Goal: Task Accomplishment & Management: Manage account settings

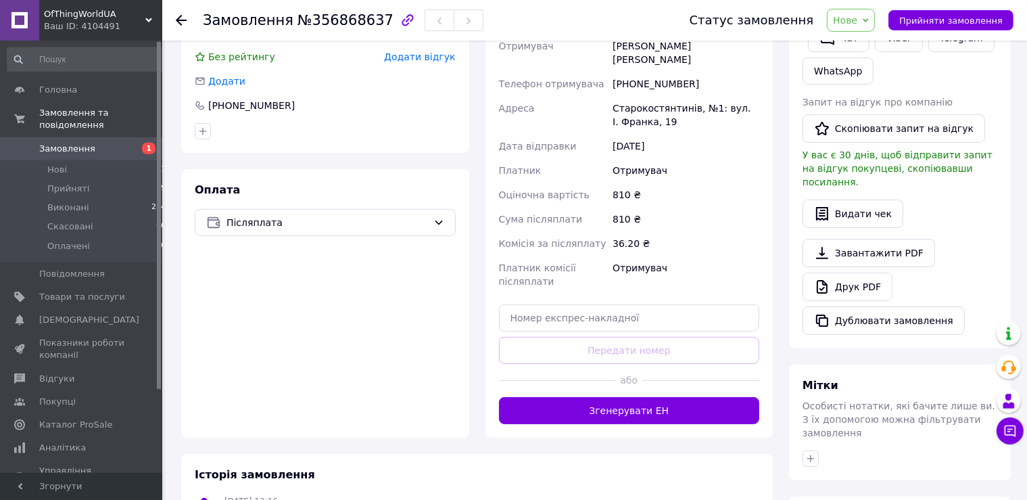
scroll to position [357, 0]
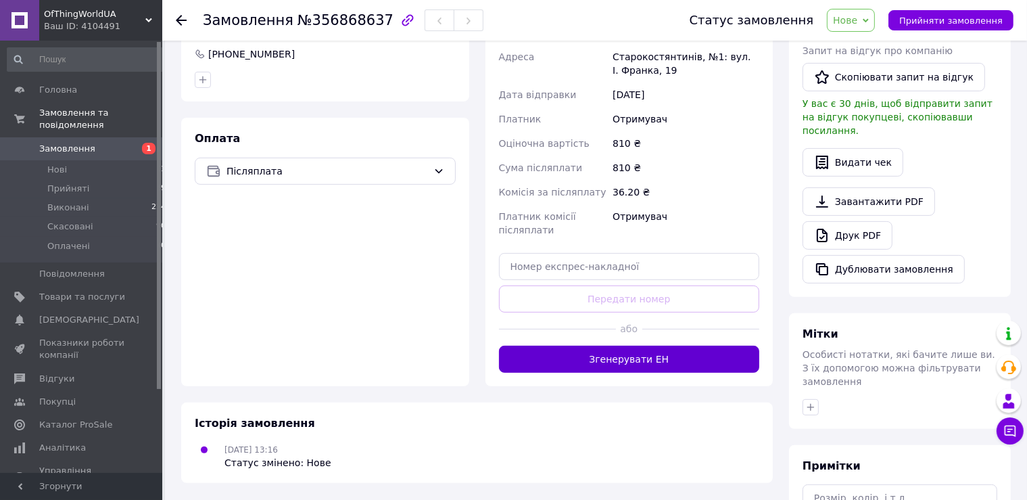
click at [549, 346] on button "Згенерувати ЕН" at bounding box center [629, 359] width 261 height 27
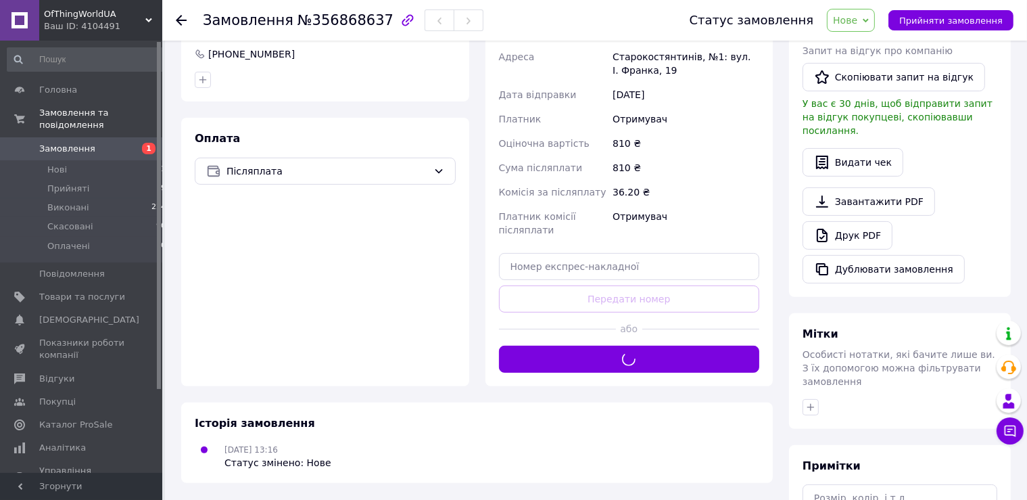
click at [869, 18] on icon at bounding box center [866, 21] width 6 height 6
click at [869, 43] on li "Прийнято" at bounding box center [859, 47] width 62 height 20
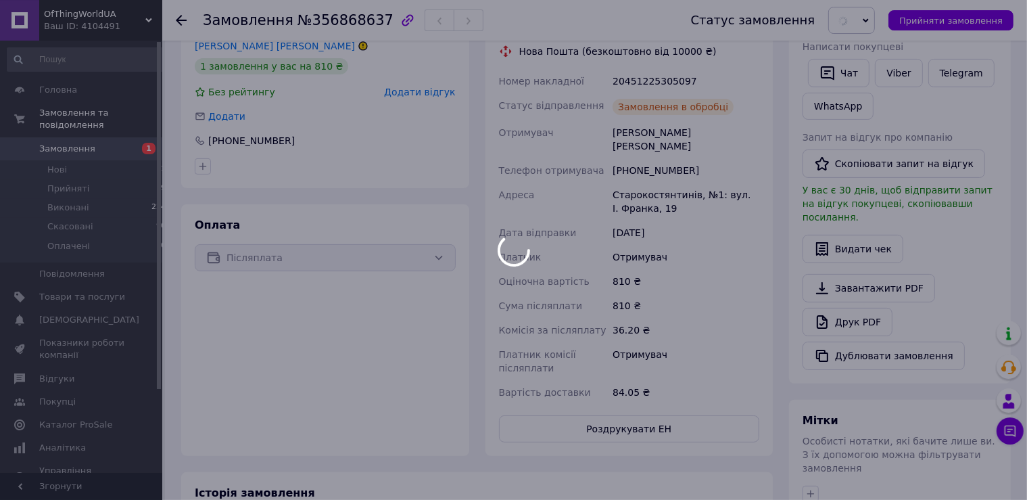
scroll to position [214, 0]
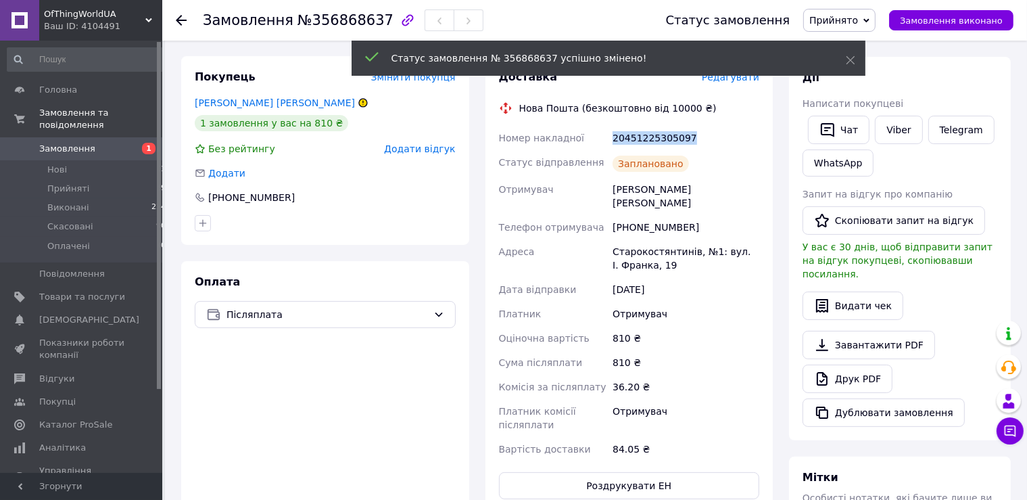
drag, startPoint x: 695, startPoint y: 139, endPoint x: 610, endPoint y: 139, distance: 84.6
click at [610, 139] on div "20451225305097" at bounding box center [686, 138] width 152 height 24
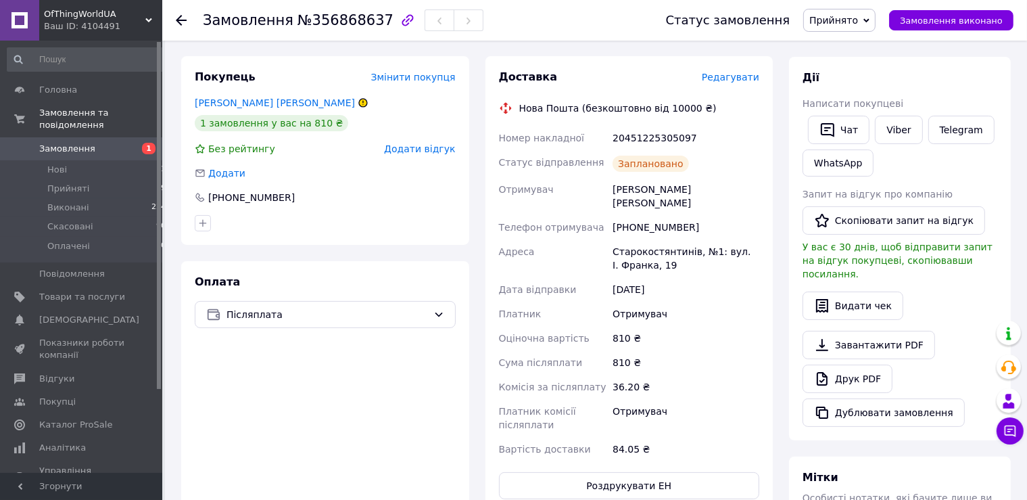
click at [708, 163] on div "Заплановано" at bounding box center [686, 163] width 152 height 27
drag, startPoint x: 701, startPoint y: 133, endPoint x: 613, endPoint y: 137, distance: 88.7
click at [613, 137] on div "20451225305097" at bounding box center [686, 138] width 152 height 24
copy div "20451225305097"
click at [164, 240] on div "Замовлення №356868637 Статус замовлення Прийнято Виконано Скасовано Оплачено За…" at bounding box center [513, 285] width 1027 height 998
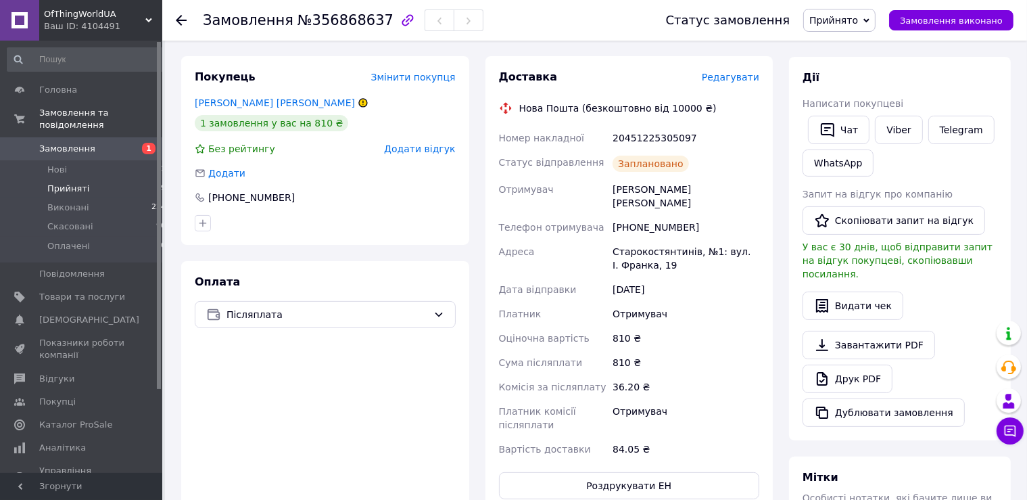
click at [93, 183] on li "Прийняті 19" at bounding box center [87, 188] width 174 height 19
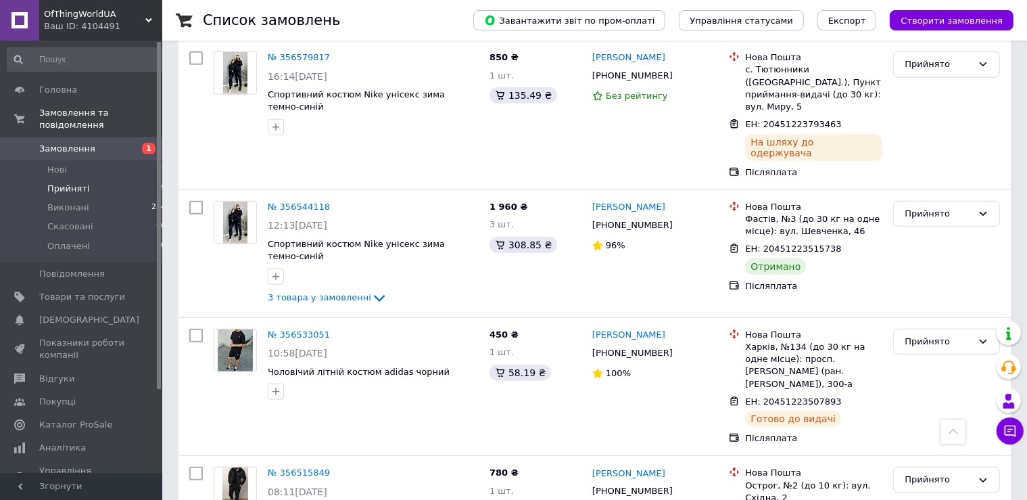
scroll to position [1071, 0]
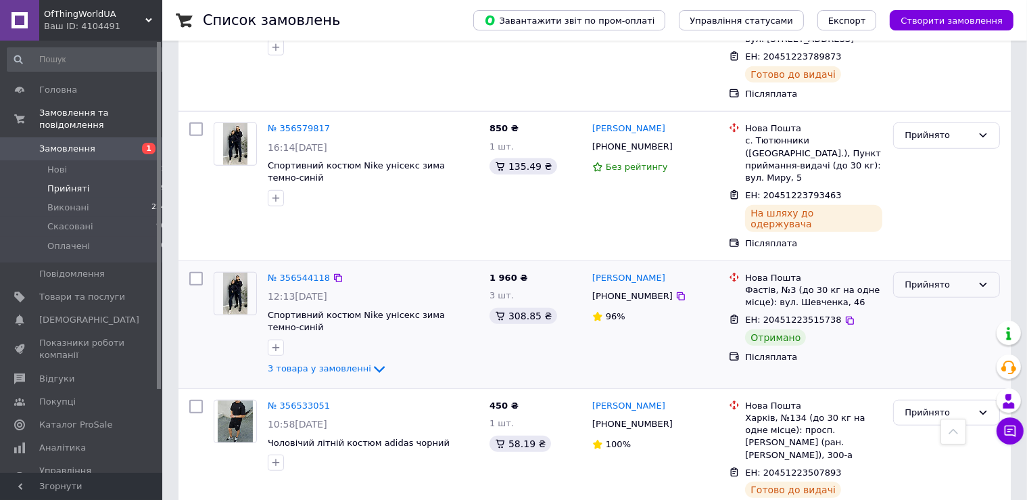
click at [921, 272] on div "Прийнято" at bounding box center [947, 285] width 107 height 26
click at [910, 300] on li "Виконано" at bounding box center [947, 312] width 106 height 25
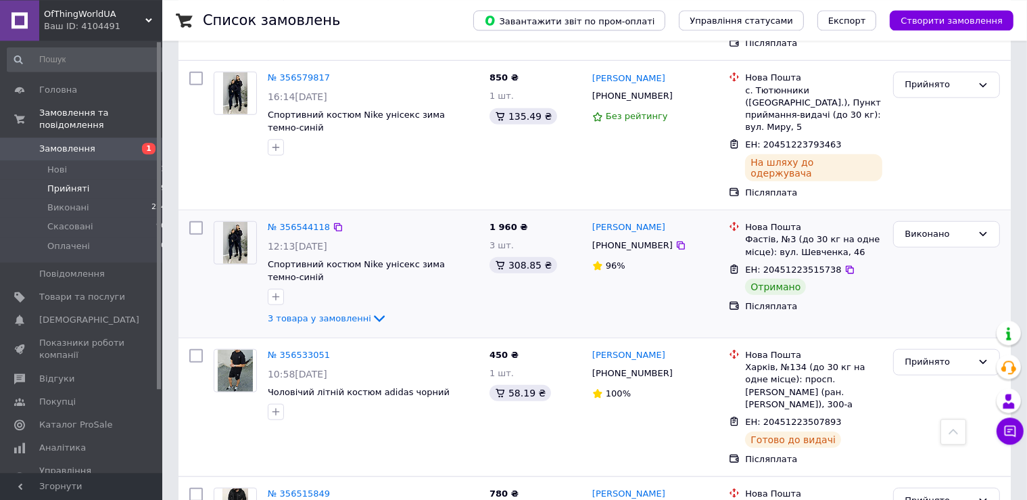
scroll to position [1214, 0]
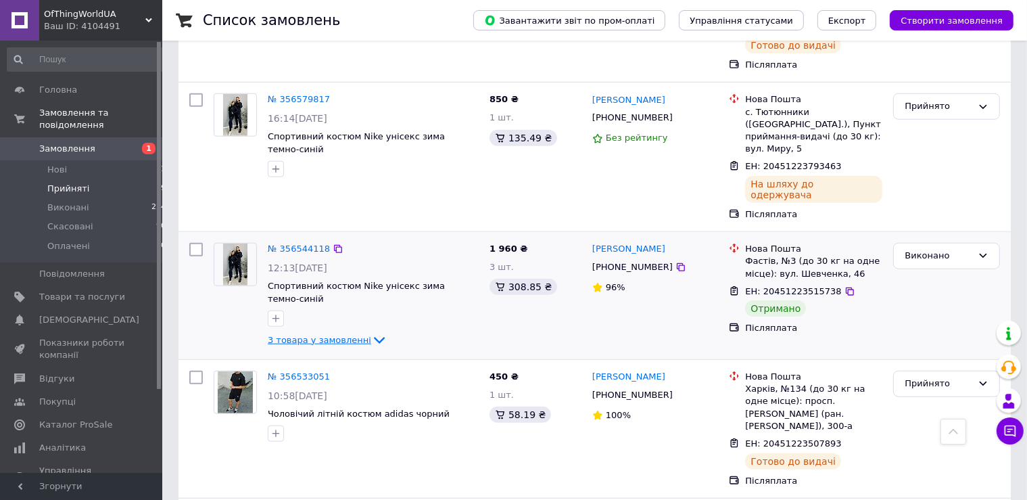
click at [315, 335] on span "3 товара у замовленні" at bounding box center [319, 340] width 103 height 10
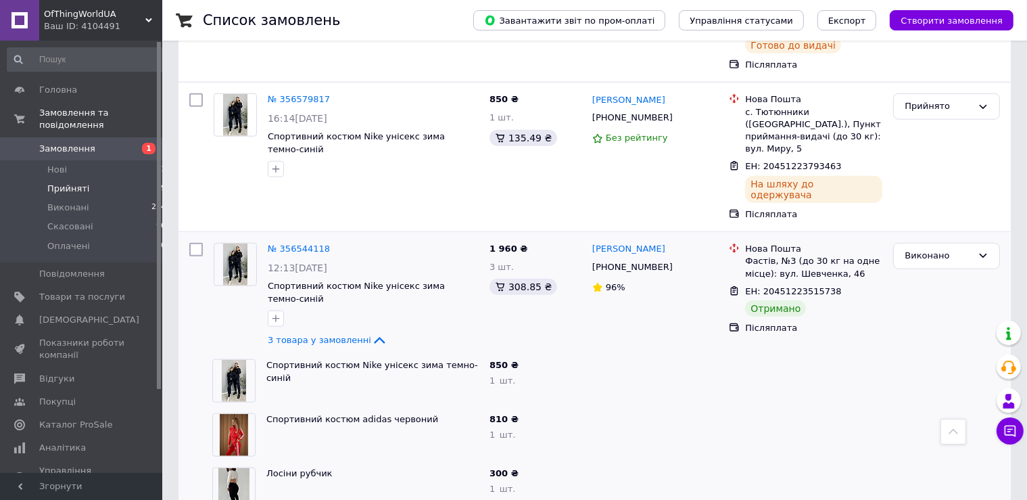
click at [99, 179] on li "Прийняті 19" at bounding box center [87, 188] width 174 height 19
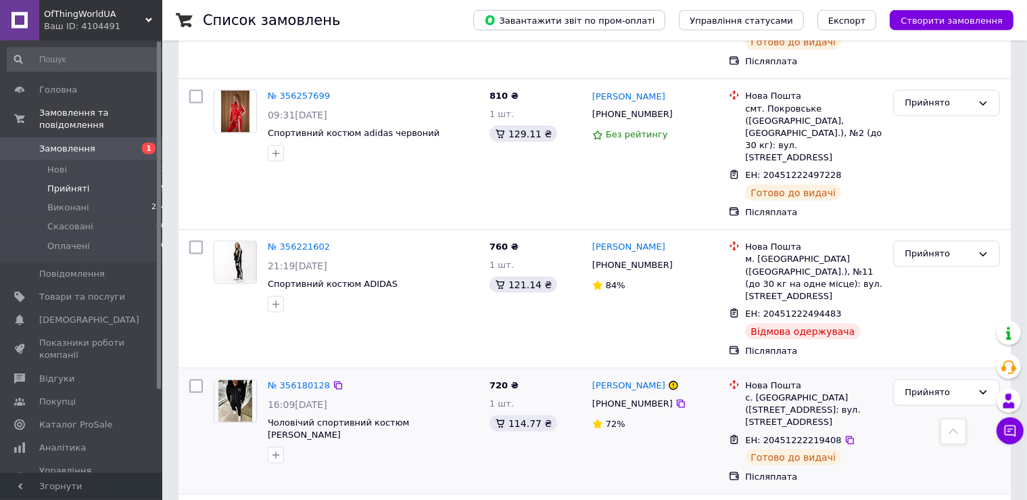
scroll to position [2006, 0]
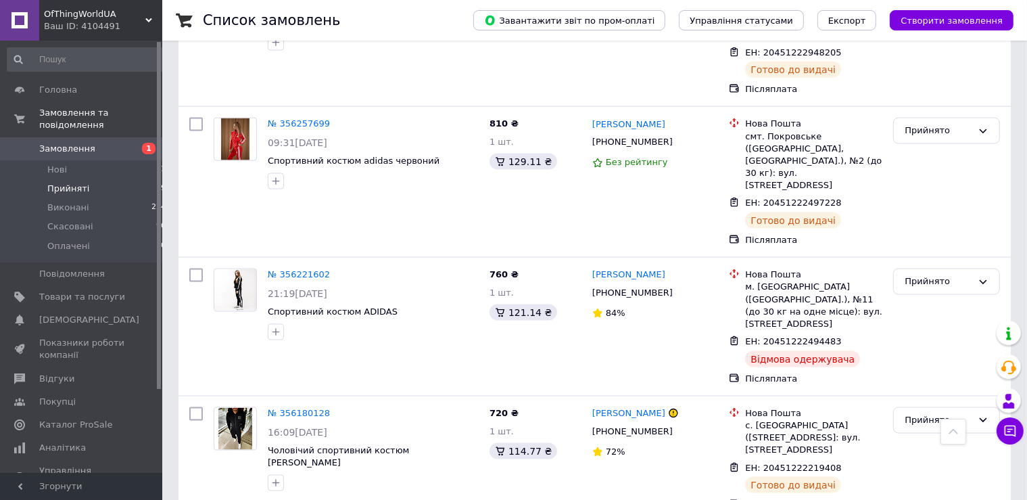
click at [85, 179] on li "Прийняті 19" at bounding box center [87, 188] width 174 height 19
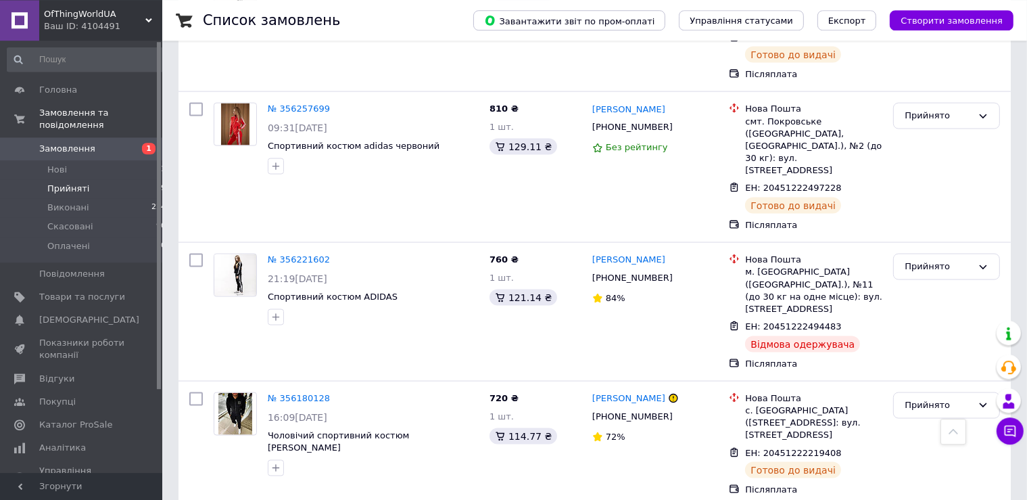
scroll to position [2077, 0]
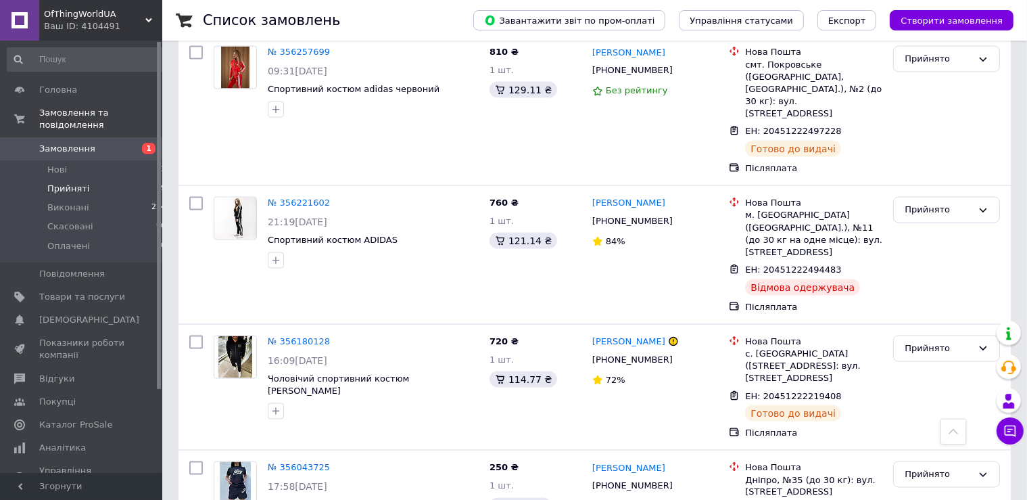
click at [60, 179] on li "Прийняті 19" at bounding box center [87, 188] width 174 height 19
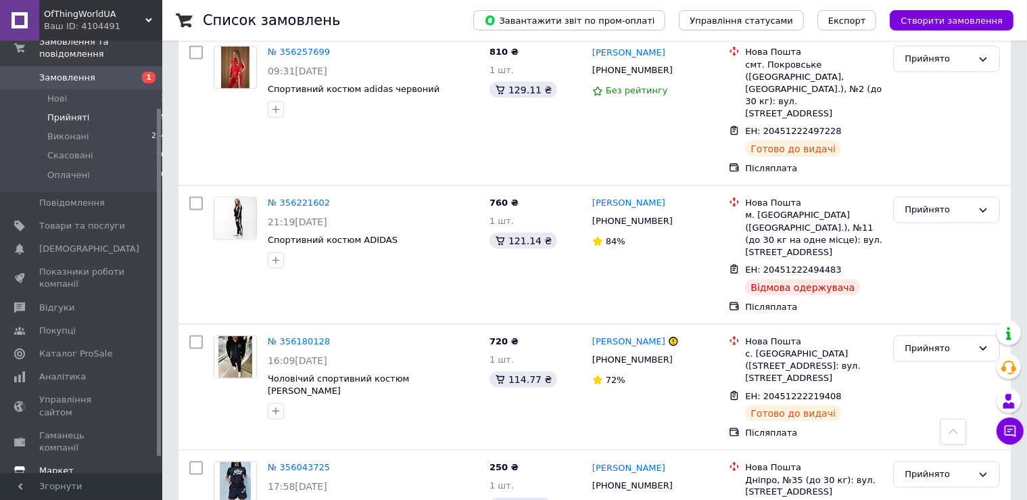
scroll to position [102, 0]
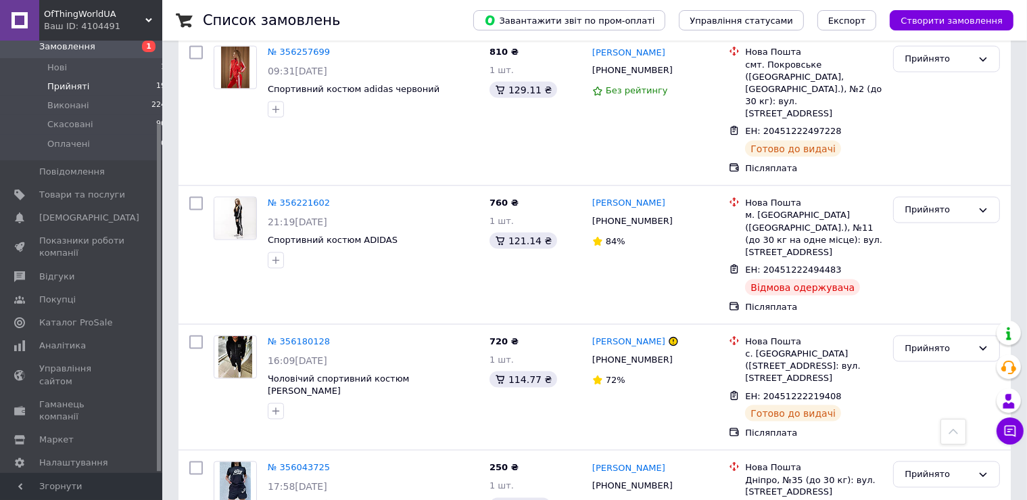
click at [68, 480] on span "[PERSON_NAME] та рахунки Prom мікс 1 000" at bounding box center [82, 498] width 86 height 37
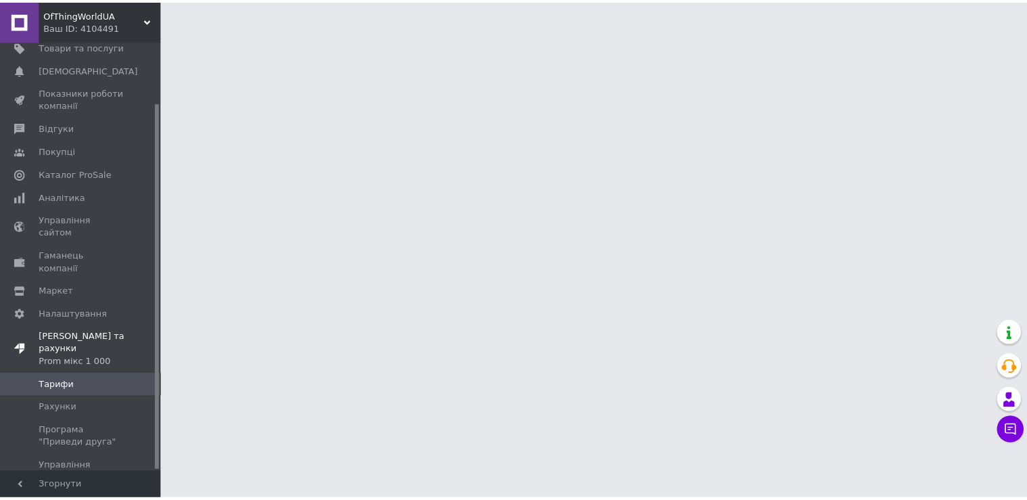
scroll to position [71, 0]
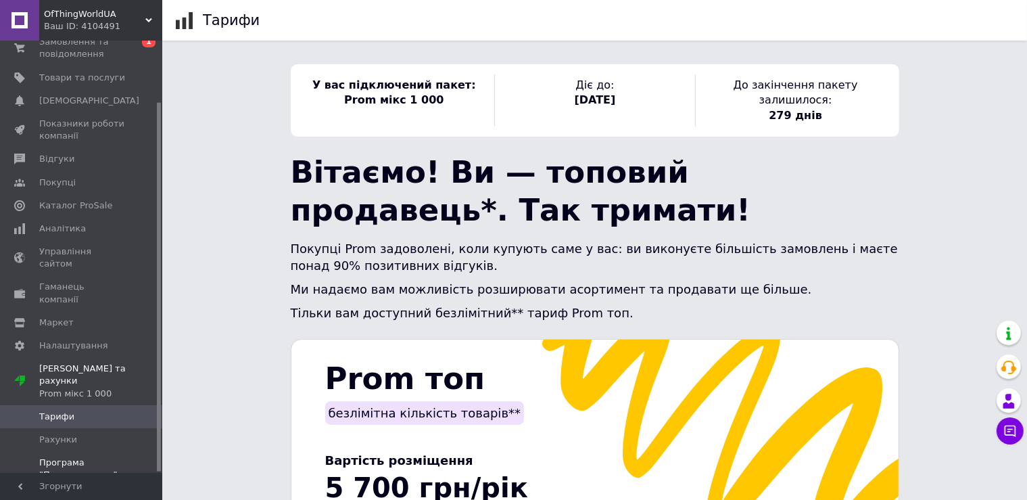
click at [64, 451] on link "Програма "Приведи друга"" at bounding box center [87, 468] width 174 height 35
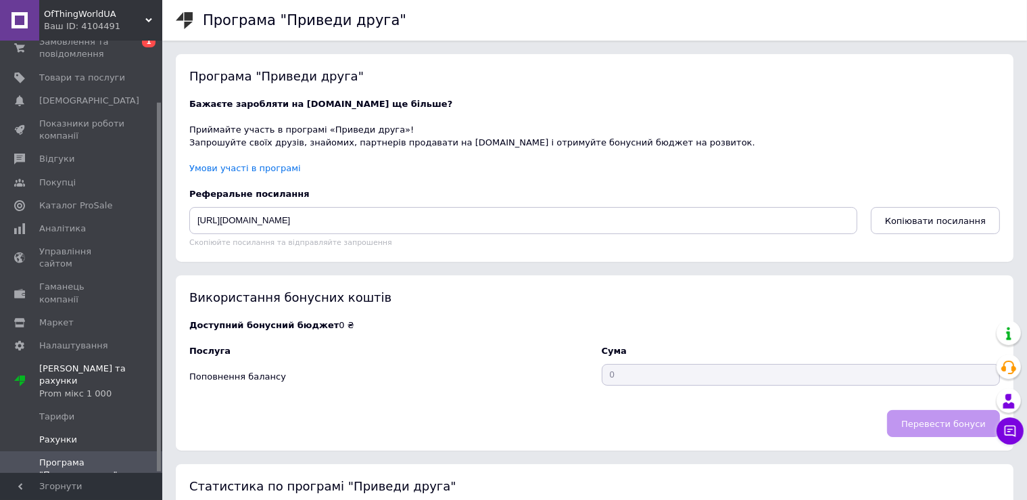
click at [62, 434] on span "Рахунки" at bounding box center [58, 440] width 38 height 12
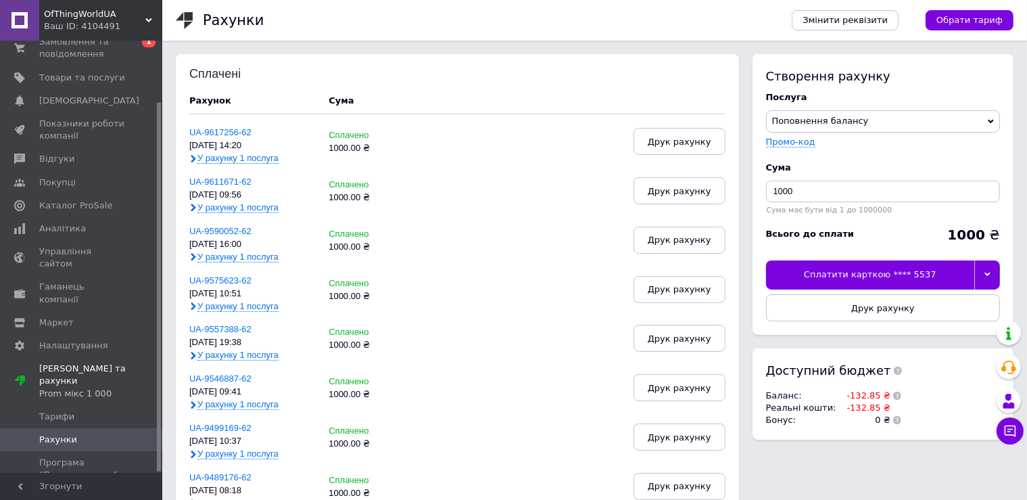
click at [787, 274] on div "Сплатити карткою **** 5537" at bounding box center [870, 274] width 209 height 28
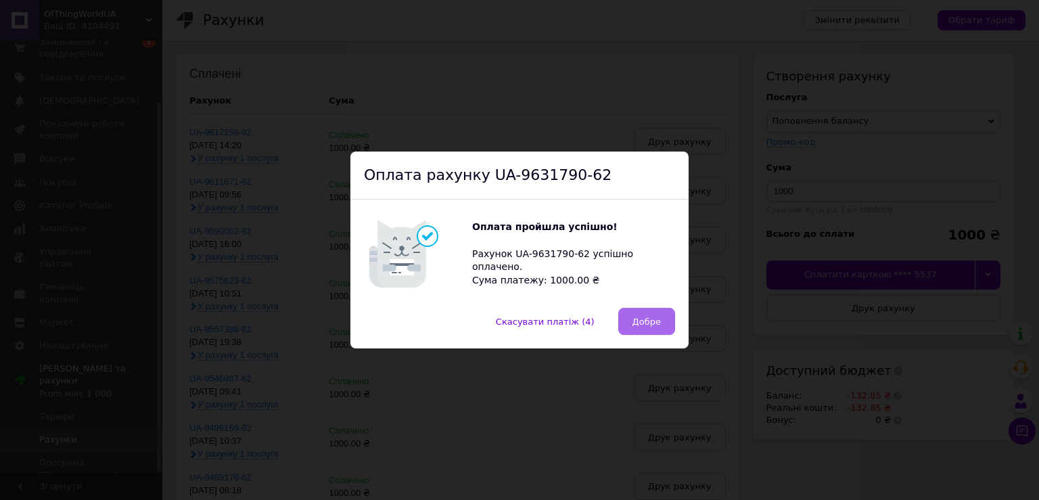
click at [643, 329] on button "Добре" at bounding box center [646, 321] width 57 height 27
